Goal: Task Accomplishment & Management: Use online tool/utility

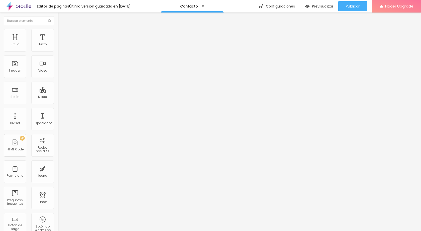
drag, startPoint x: 39, startPoint y: 54, endPoint x: 0, endPoint y: 48, distance: 39.1
click at [58, 48] on div "Dirección Alboom Brasil Alineación 15 Zoom" at bounding box center [87, 89] width 58 height 100
type input "Brasil"
click at [58, 113] on div "Editar Mapa Contenido Estilo Avanzado Dirección Brasil Alineación 15 Zoom" at bounding box center [87, 122] width 58 height 219
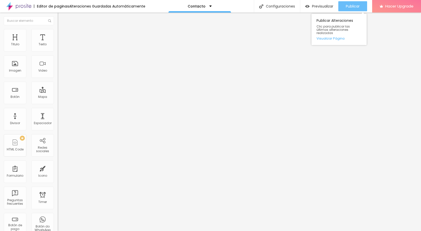
click at [355, 6] on span "Publicar" at bounding box center [353, 6] width 14 height 4
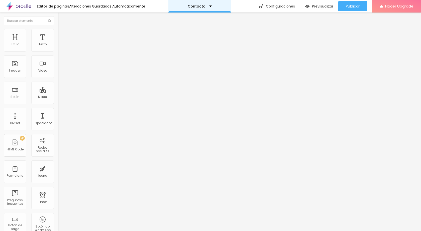
click at [191, 6] on p "Contacto" at bounding box center [197, 7] width 18 height 4
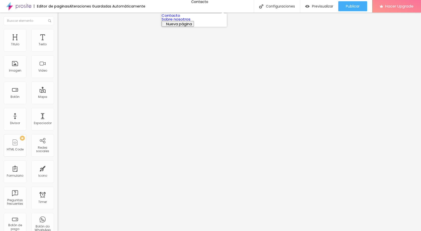
click at [180, 18] on link "Contacto" at bounding box center [171, 15] width 19 height 5
click at [30, 4] on img at bounding box center [18, 6] width 25 height 13
